Goal: Find specific page/section: Find specific page/section

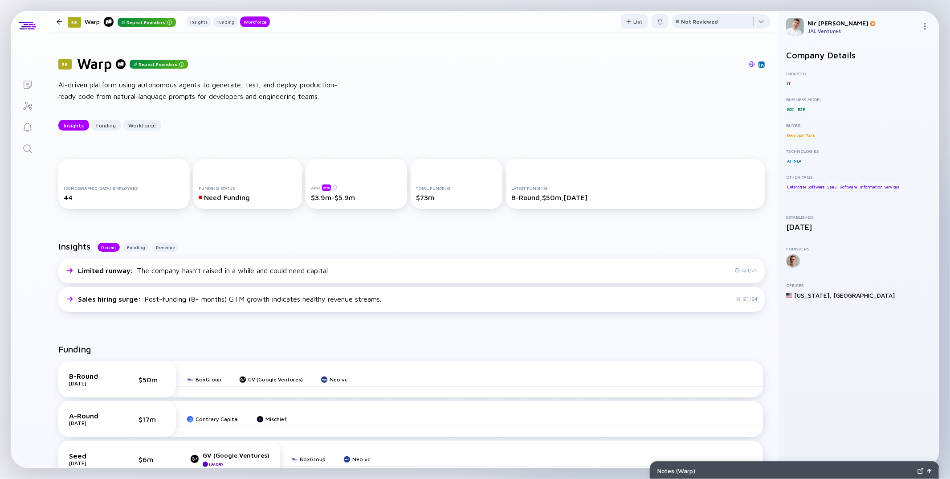
scroll to position [774, 0]
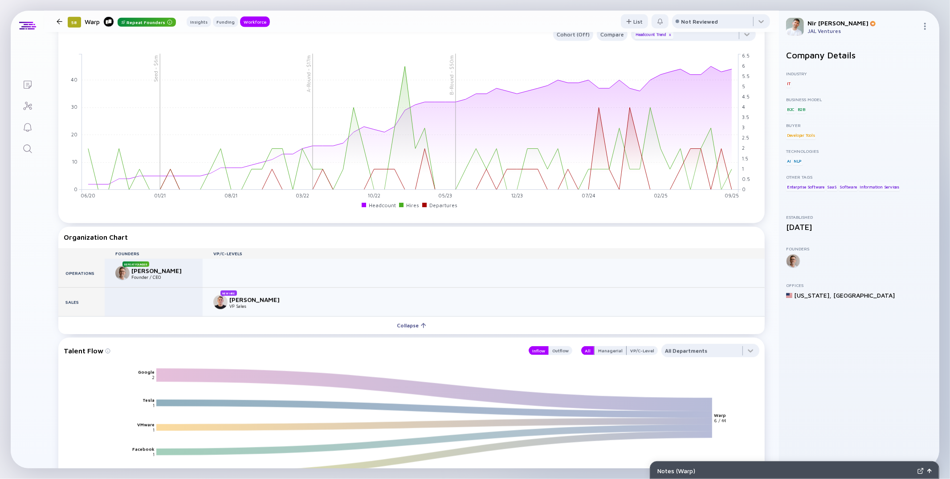
click at [26, 147] on icon "Search" at bounding box center [27, 148] width 11 height 11
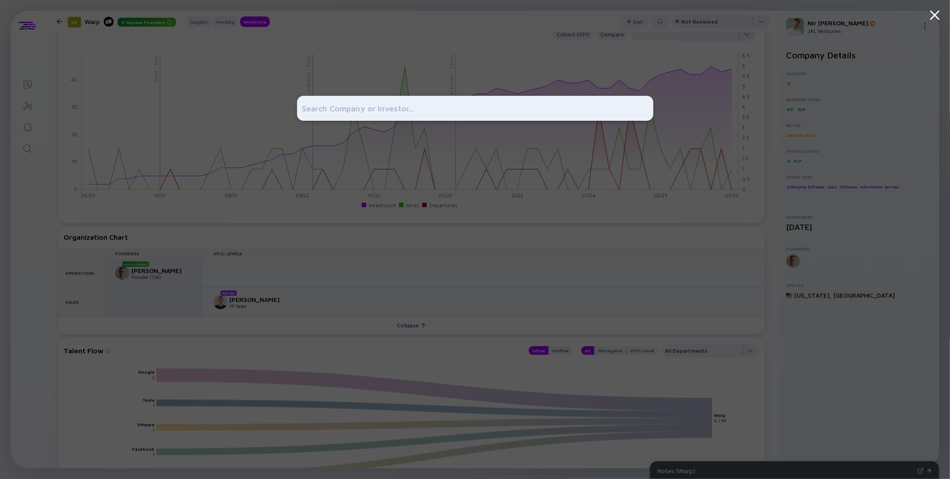
type input "ר"
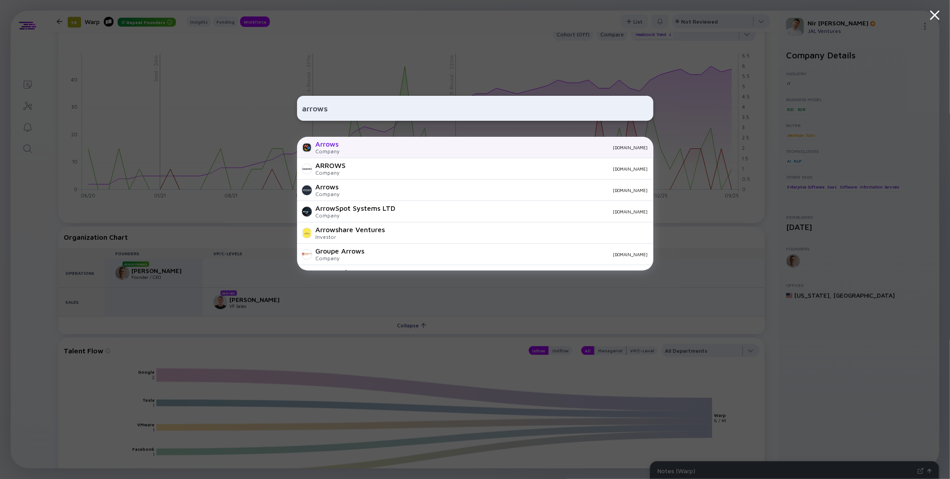
type input "arrows"
click at [359, 146] on div "[DOMAIN_NAME]" at bounding box center [497, 147] width 301 height 5
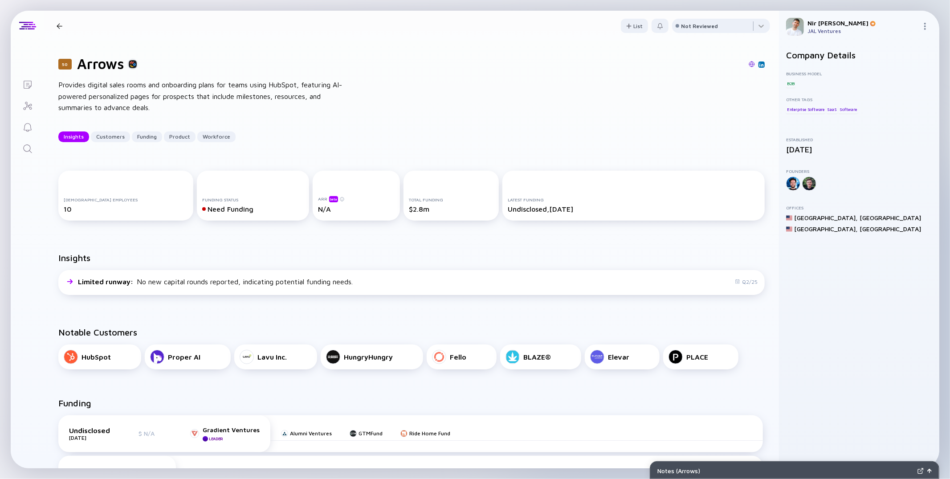
click at [55, 20] on div "50 Arrows Insights Customers Funding Product Workforce" at bounding box center [161, 26] width 217 height 12
click at [57, 24] on div at bounding box center [60, 26] width 6 height 6
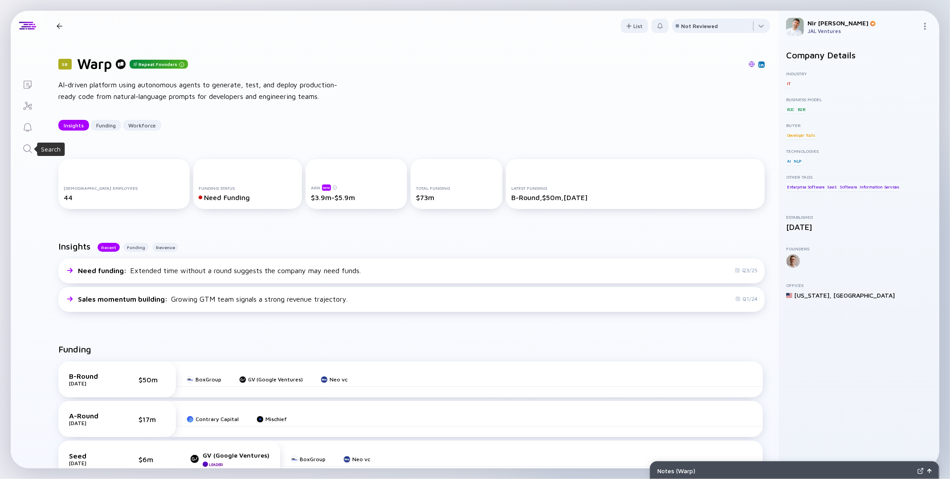
click at [30, 144] on icon "Search" at bounding box center [27, 148] width 11 height 11
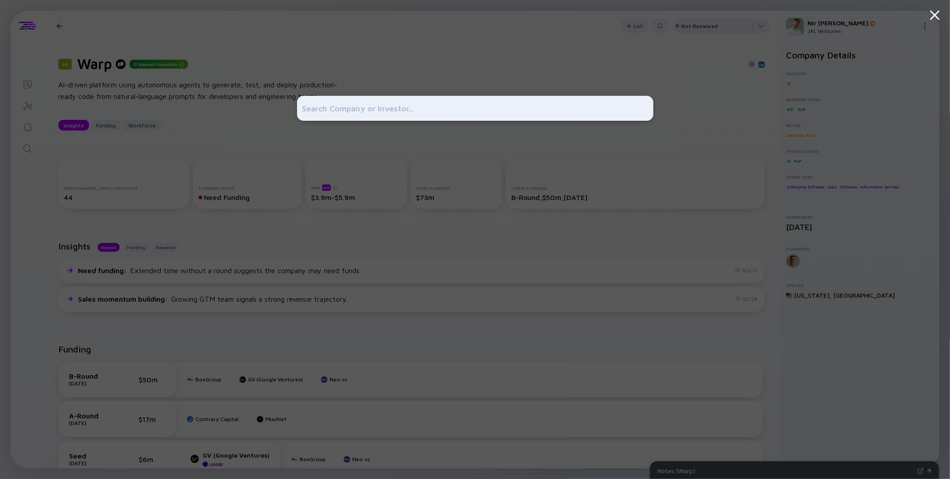
type input "e"
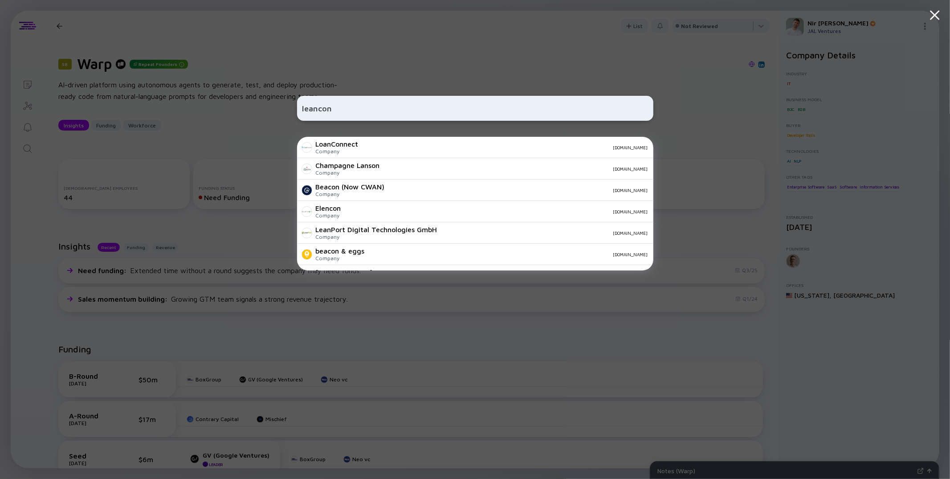
type input "leancon"
